Goal: Task Accomplishment & Management: Manage account settings

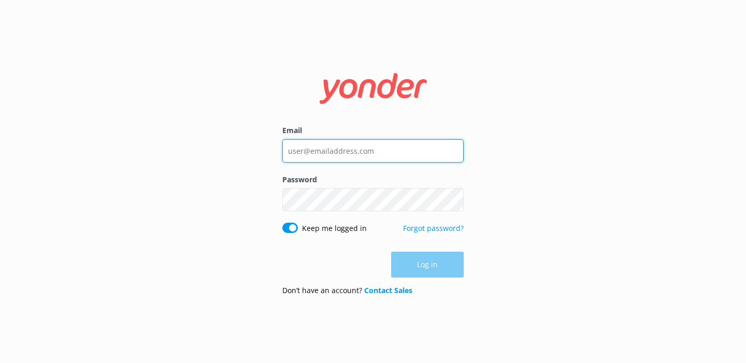
click at [337, 159] on input "Email" at bounding box center [372, 150] width 181 height 23
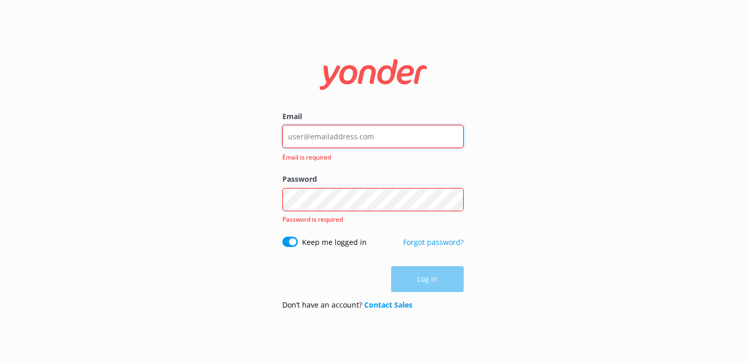
type input "[PERSON_NAME][EMAIL_ADDRESS][DOMAIN_NAME]"
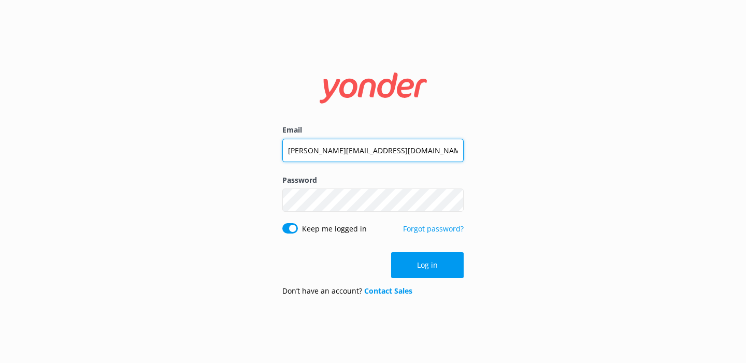
click button "Log in" at bounding box center [427, 265] width 73 height 26
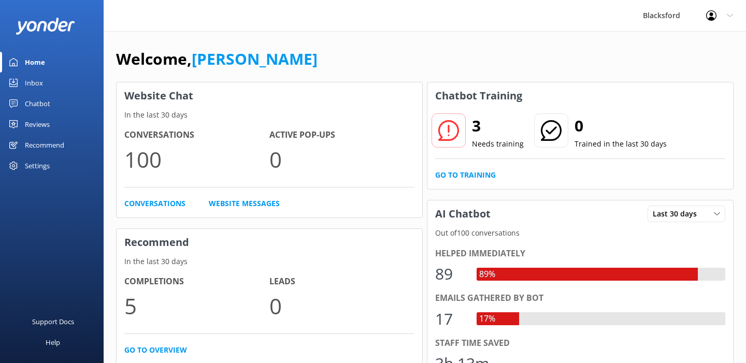
click at [62, 83] on link "Inbox" at bounding box center [52, 83] width 104 height 21
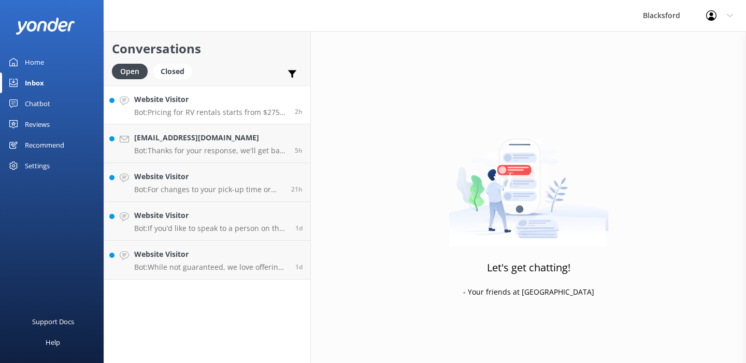
click at [248, 107] on div "Website Visitor Bot: Pricing for RV rentals starts from $275 per day and can va…" at bounding box center [210, 105] width 153 height 22
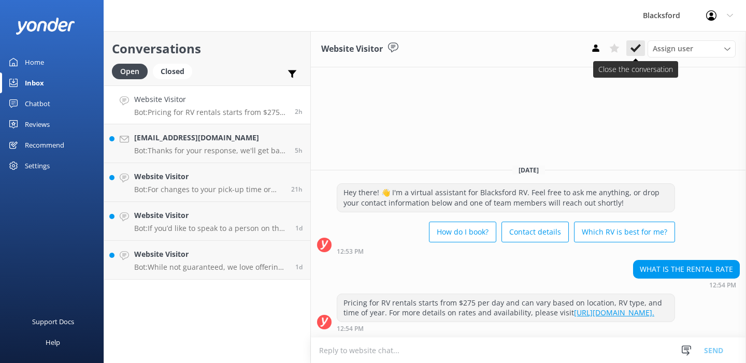
click at [634, 49] on icon at bounding box center [636, 48] width 10 height 10
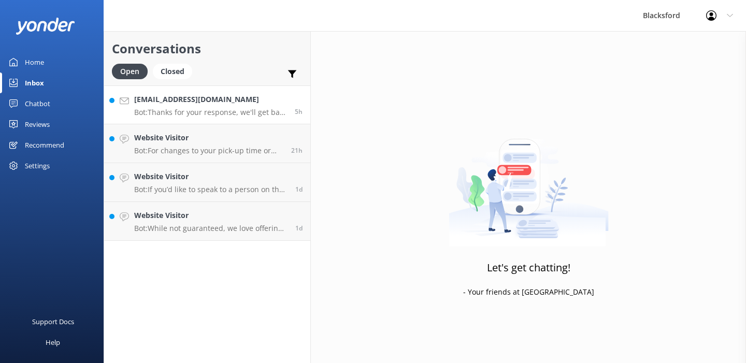
click at [245, 107] on div "[EMAIL_ADDRESS][DOMAIN_NAME] Bot: Thanks for your response, we'll get back to y…" at bounding box center [210, 105] width 153 height 22
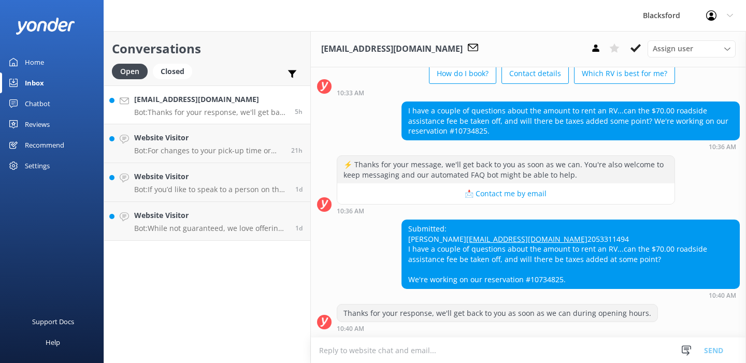
scroll to position [89, 0]
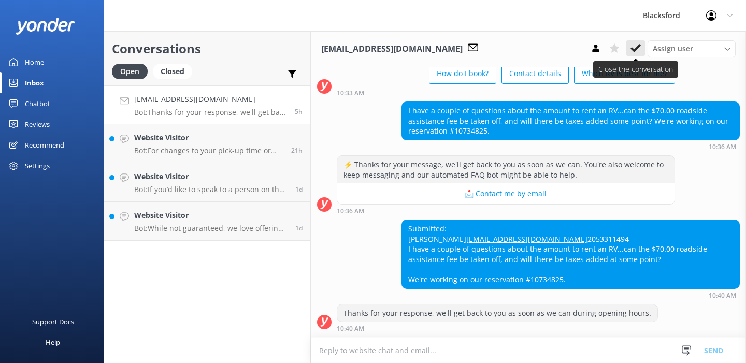
click at [638, 48] on icon at bounding box center [636, 48] width 10 height 10
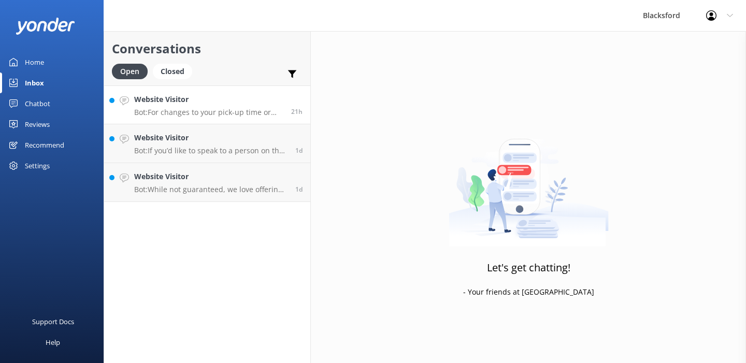
click at [224, 111] on p "Bot: For changes to your pick-up time or date, please email [EMAIL_ADDRESS][DOM…" at bounding box center [208, 112] width 149 height 9
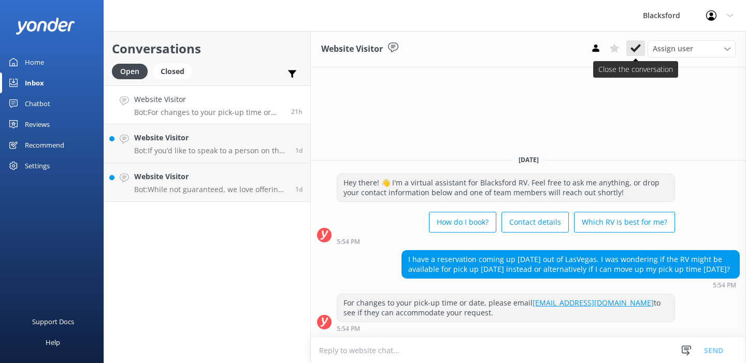
click at [634, 46] on icon at bounding box center [636, 48] width 10 height 10
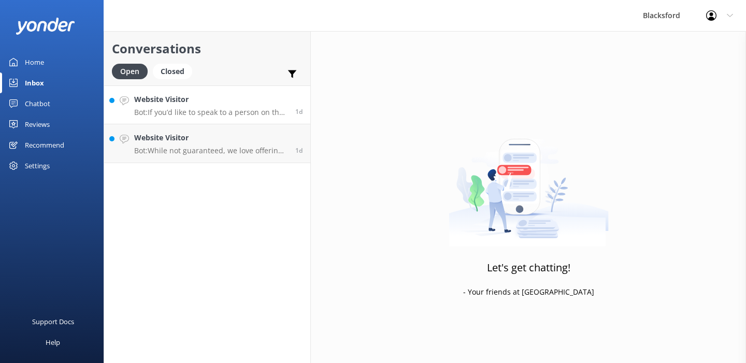
click at [243, 112] on p "Bot: If you’d like to speak to a person on the Blacksford RV team, please call …" at bounding box center [210, 112] width 153 height 9
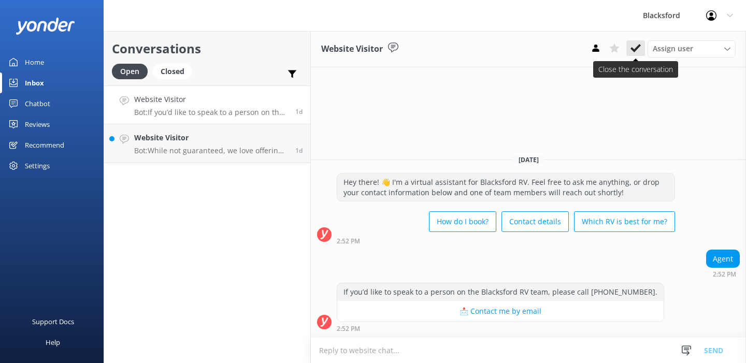
click at [640, 48] on icon at bounding box center [636, 48] width 10 height 10
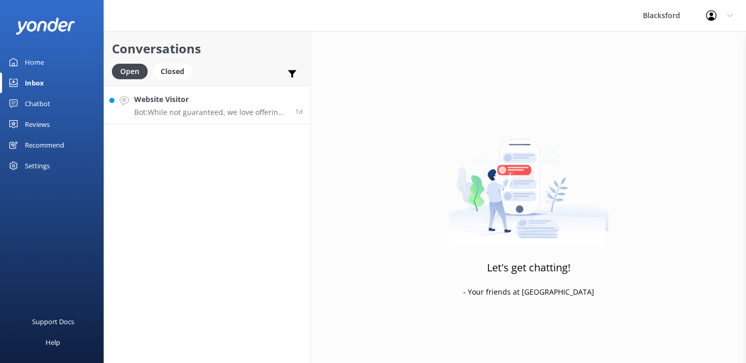
click at [253, 113] on p "Bot: While not guaranteed, we love offering one-way rentals and try to accommod…" at bounding box center [210, 112] width 153 height 9
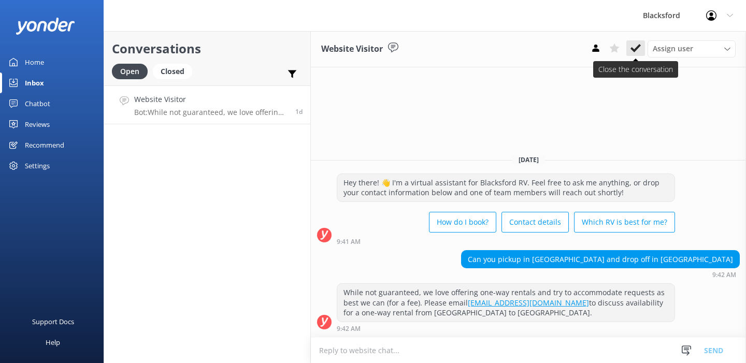
click at [635, 45] on icon at bounding box center [636, 48] width 10 height 10
